Goal: Task Accomplishment & Management: Use online tool/utility

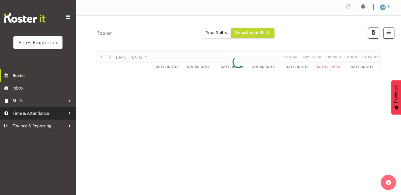
click at [59, 116] on span "Time & Attendance" at bounding box center [39, 114] width 53 height 8
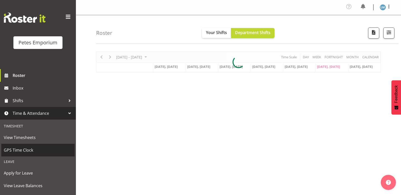
click at [37, 151] on span "GPS Time Clock" at bounding box center [38, 151] width 68 height 8
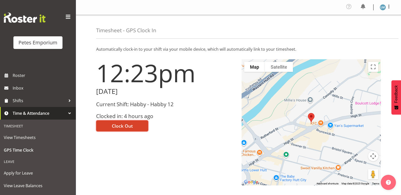
click at [121, 127] on span "Clock Out" at bounding box center [122, 126] width 21 height 7
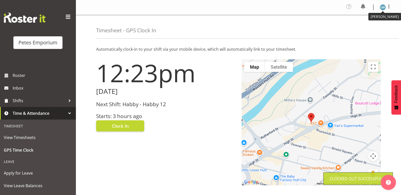
click at [384, 5] on img at bounding box center [382, 7] width 6 height 6
click at [363, 27] on link "Log Out" at bounding box center [367, 27] width 49 height 9
